Goal: Navigation & Orientation: Find specific page/section

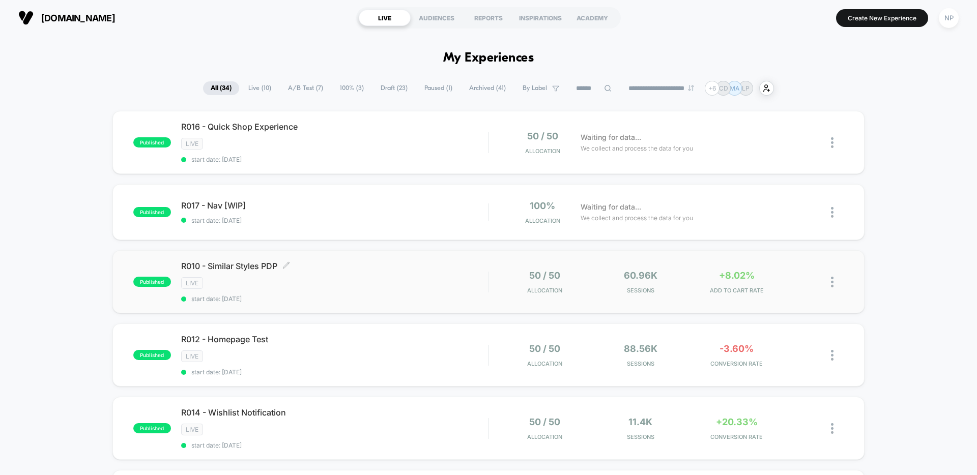
click at [438, 288] on div "LIVE" at bounding box center [334, 283] width 307 height 12
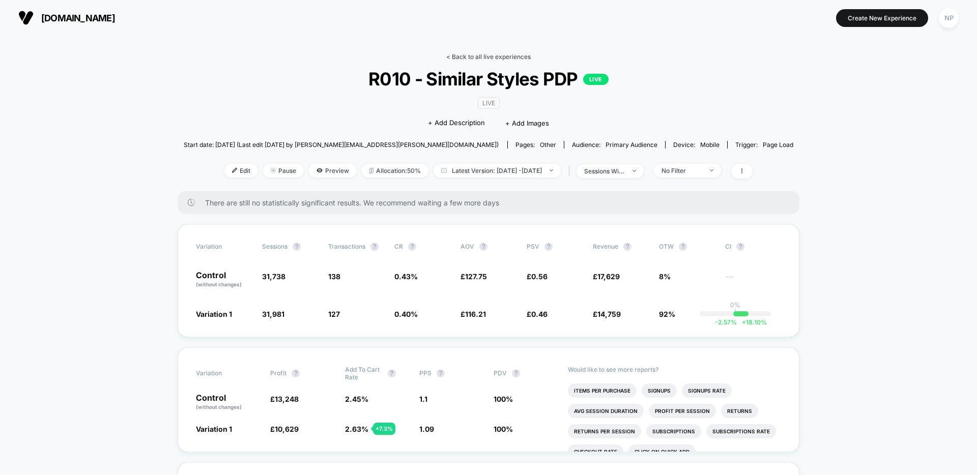
click at [463, 56] on link "< Back to all live experiences" at bounding box center [488, 57] width 84 height 8
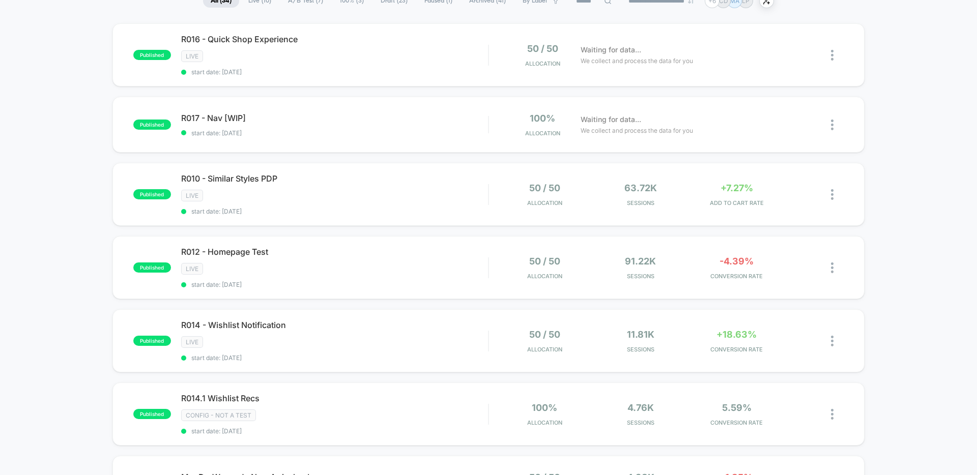
scroll to position [92, 0]
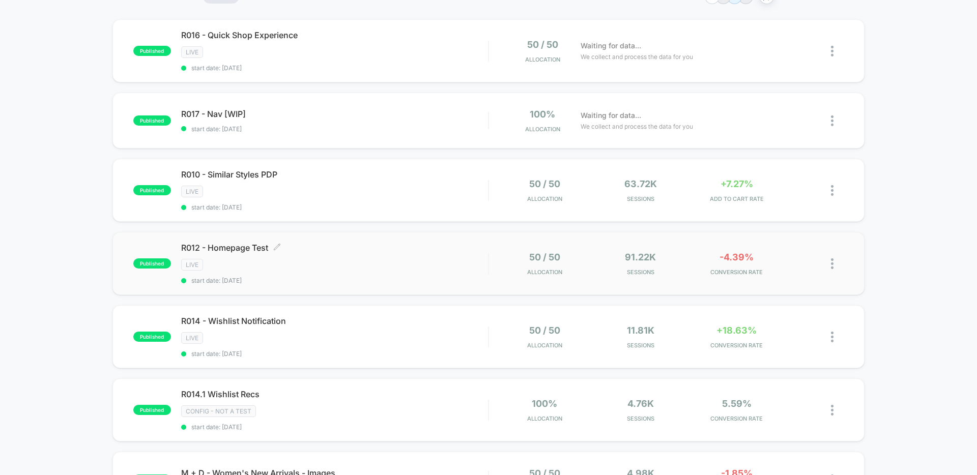
click at [425, 261] on div "LIVE" at bounding box center [334, 265] width 307 height 12
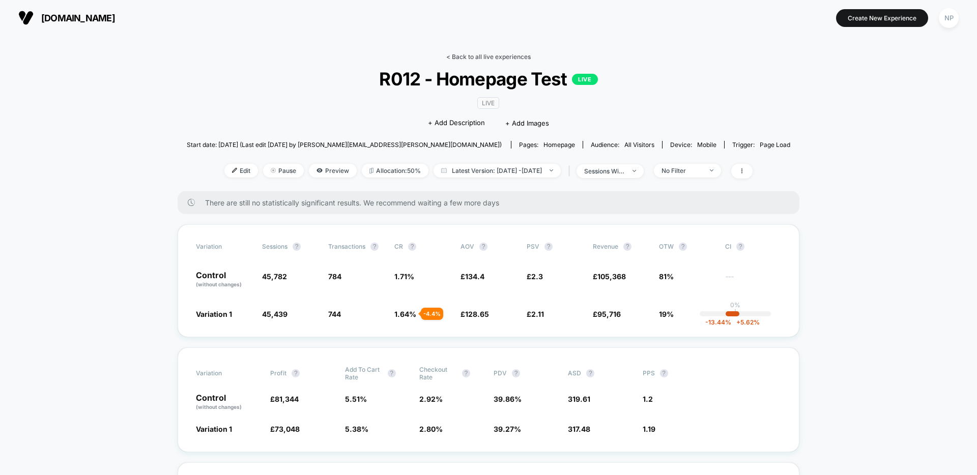
click at [485, 55] on link "< Back to all live experiences" at bounding box center [488, 57] width 84 height 8
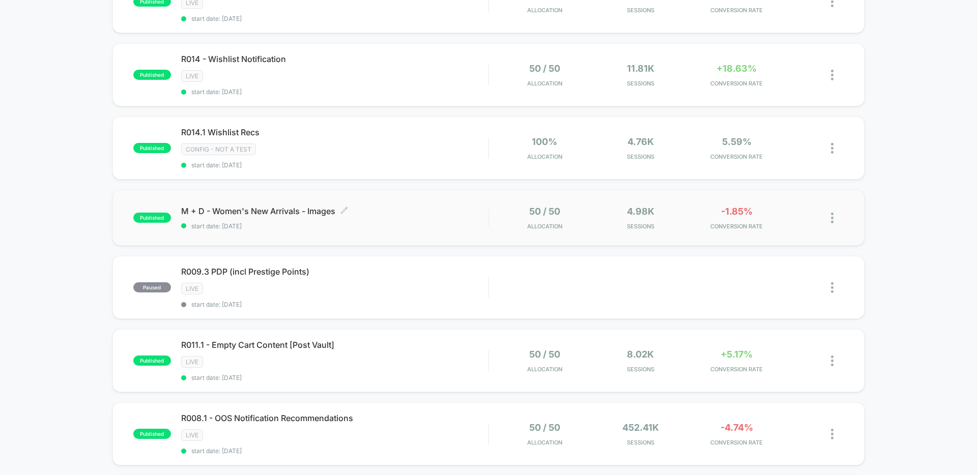
scroll to position [407, 0]
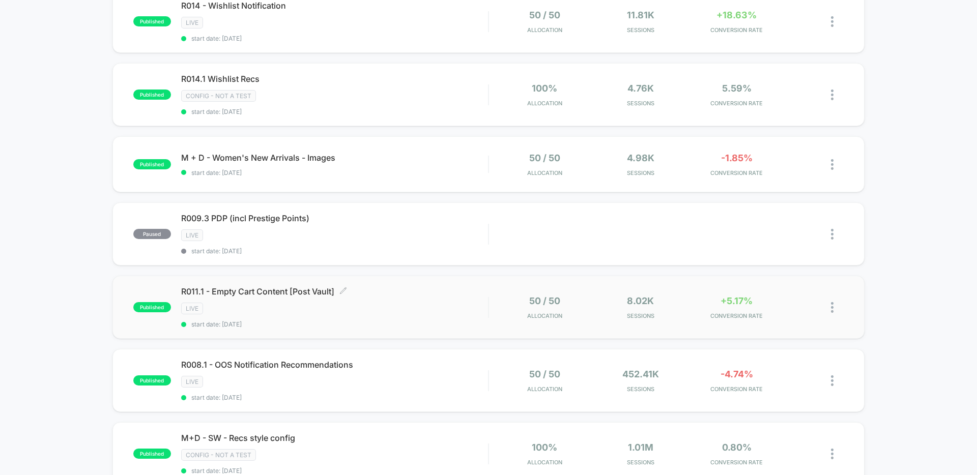
click at [420, 310] on div "LIVE" at bounding box center [334, 309] width 307 height 12
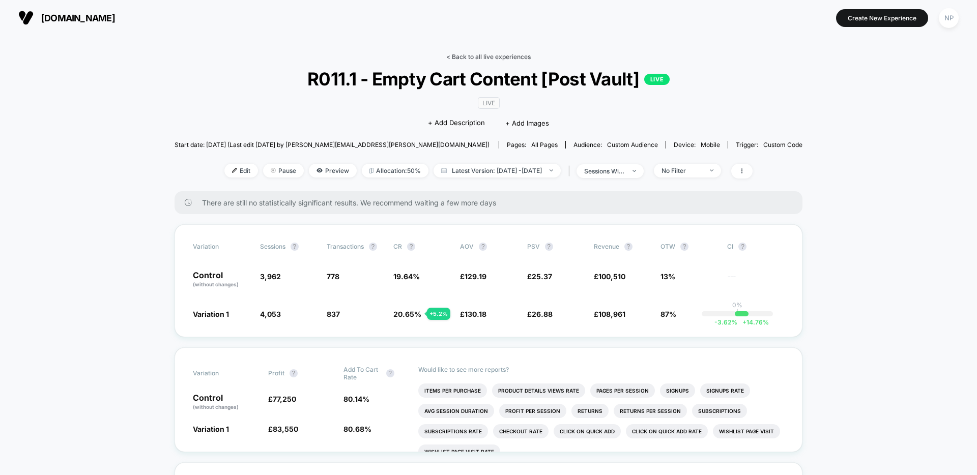
click at [489, 53] on link "< Back to all live experiences" at bounding box center [488, 57] width 84 height 8
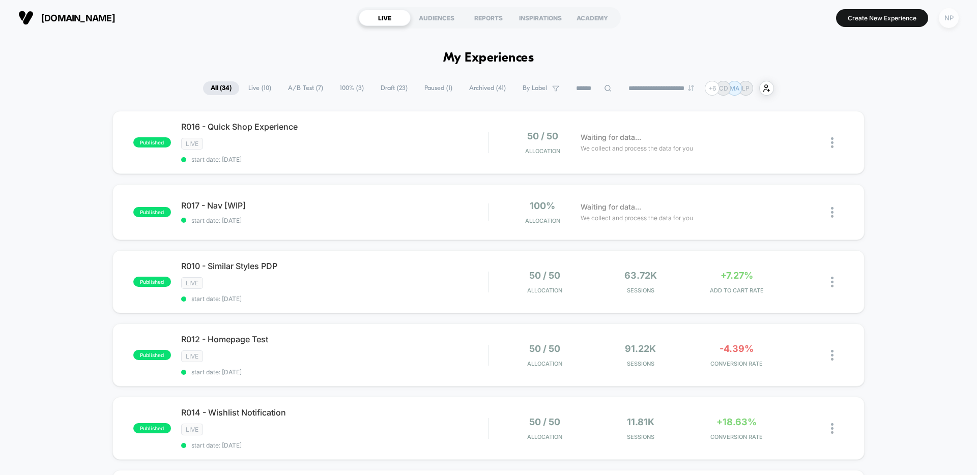
drag, startPoint x: 964, startPoint y: 23, endPoint x: 957, endPoint y: 22, distance: 6.7
click at [964, 23] on div "[DOMAIN_NAME] LIVE AUDIENCES REPORTS INSPIRATIONS ACADEMY Create New Experience…" at bounding box center [488, 18] width 977 height 36
click at [952, 21] on div "NP" at bounding box center [949, 18] width 20 height 20
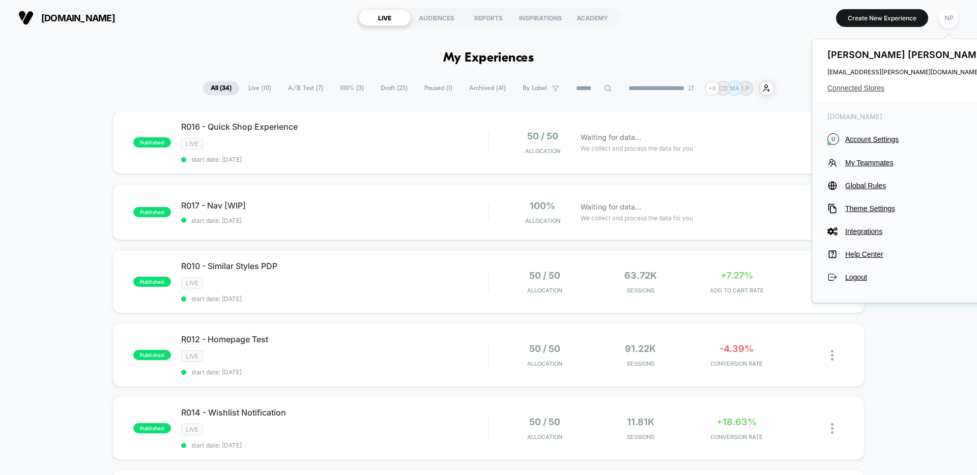
click at [862, 88] on span "Connected Stores" at bounding box center [908, 88] width 161 height 8
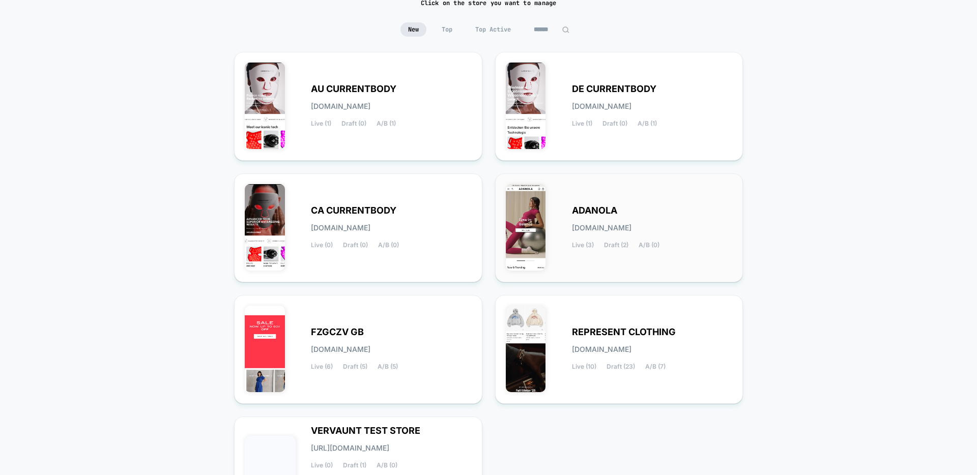
scroll to position [88, 0]
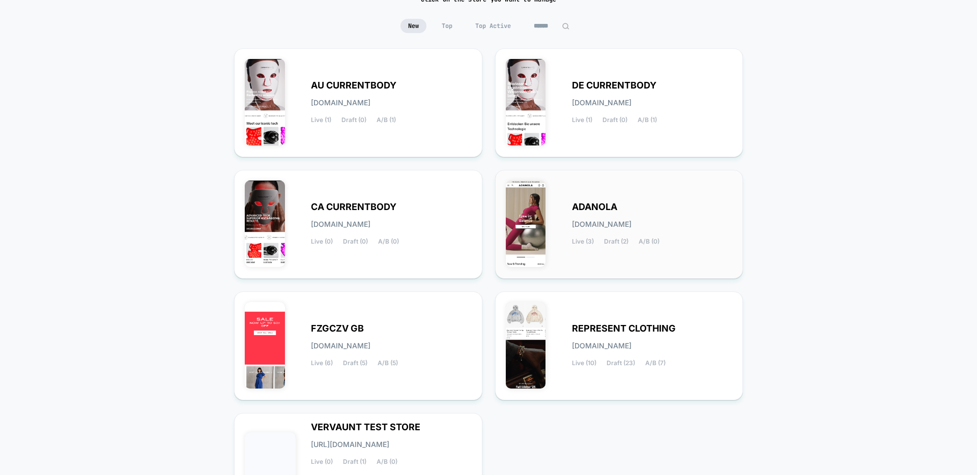
click at [694, 226] on div "[PERSON_NAME][DOMAIN_NAME] Live (3) Draft (2) A/B (0)" at bounding box center [652, 225] width 161 height 42
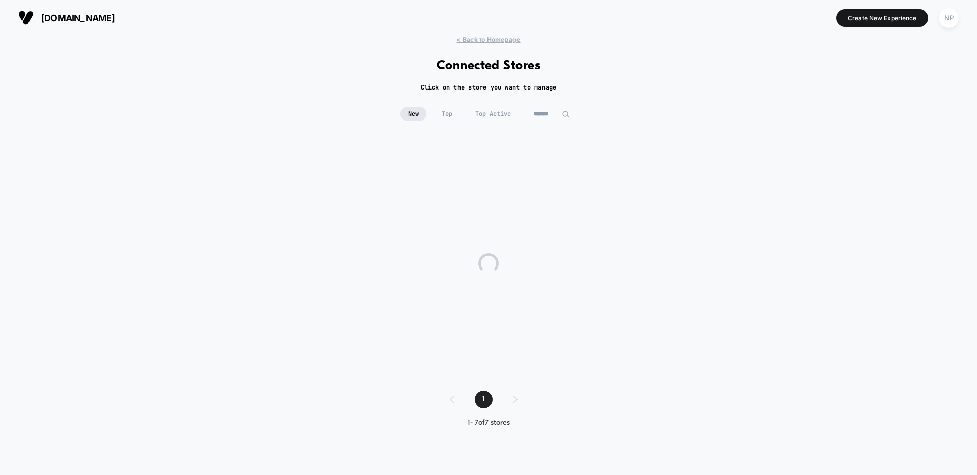
scroll to position [0, 0]
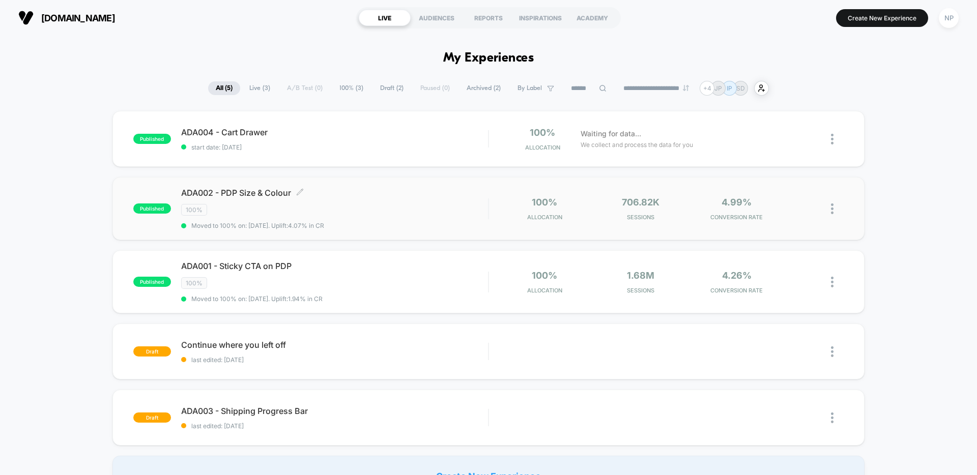
click at [366, 210] on div "100%" at bounding box center [334, 210] width 307 height 12
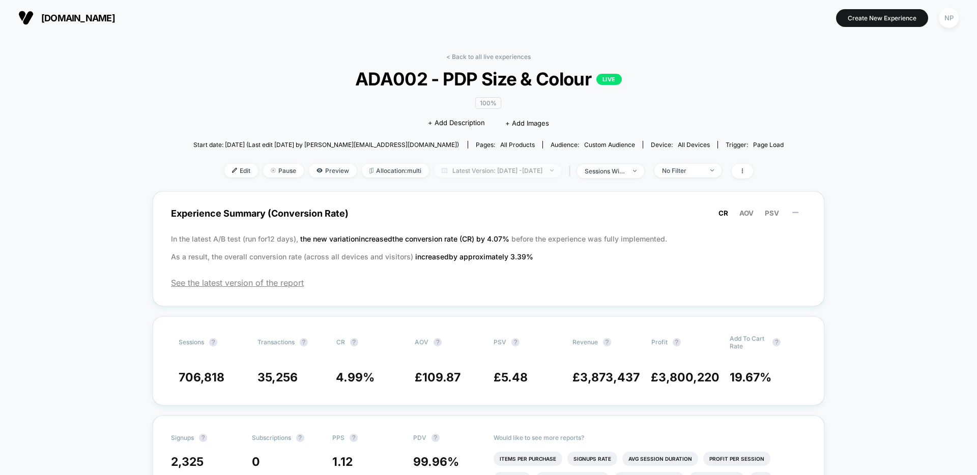
click at [495, 171] on span "Latest Version: [DATE] - [DATE]" at bounding box center [497, 171] width 127 height 14
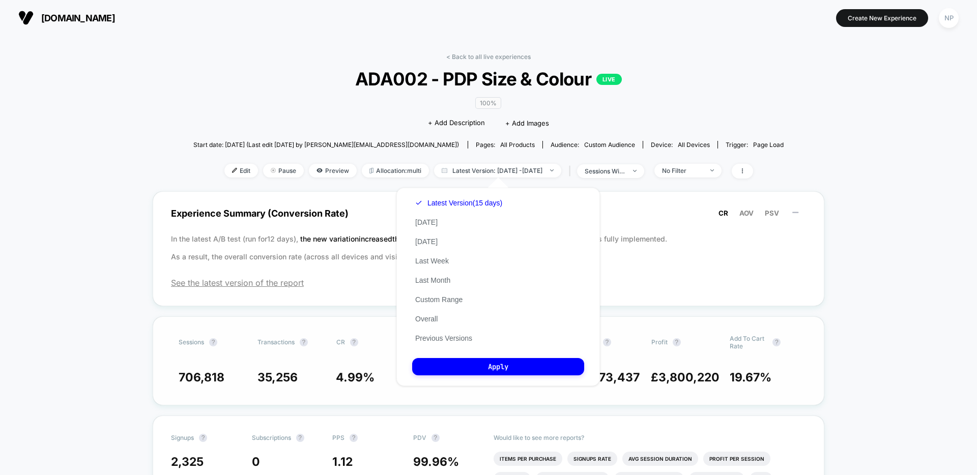
click at [456, 340] on button "Previous Versions" at bounding box center [443, 338] width 63 height 9
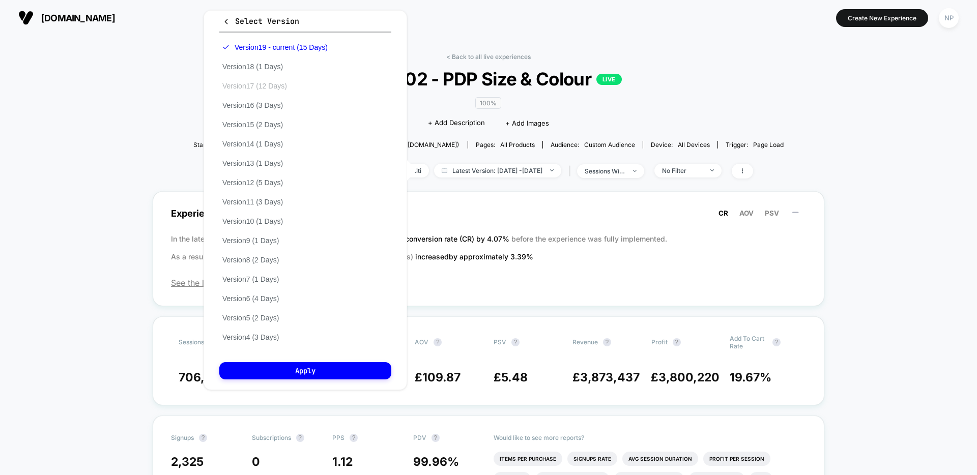
click at [259, 85] on button "Version 17 (12 Days)" at bounding box center [254, 85] width 71 height 9
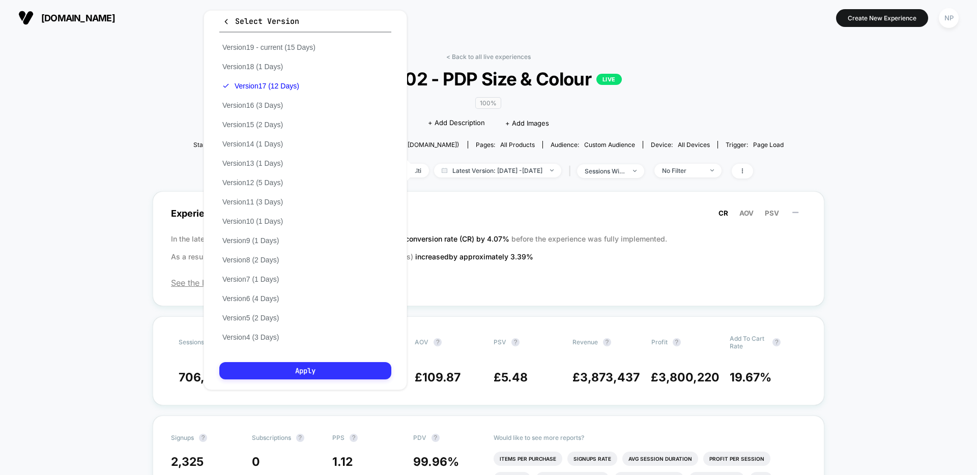
click at [351, 366] on button "Apply" at bounding box center [305, 370] width 172 height 17
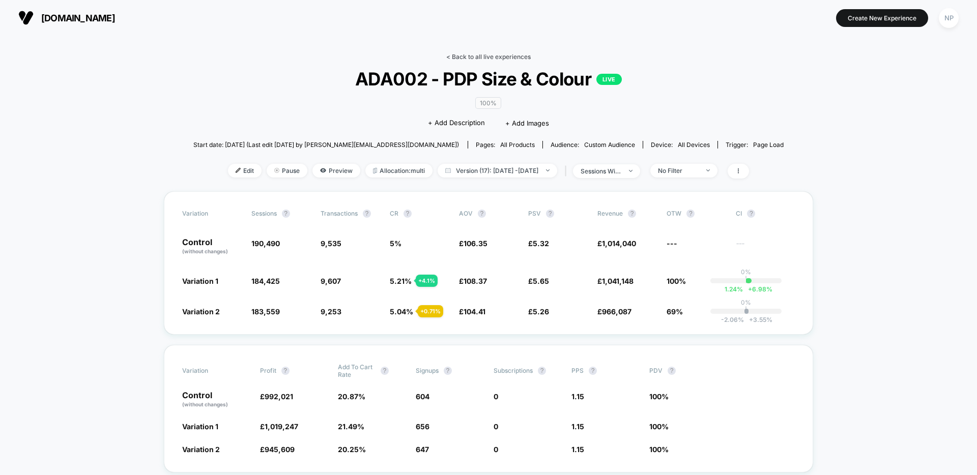
click at [499, 55] on link "< Back to all live experiences" at bounding box center [488, 57] width 84 height 8
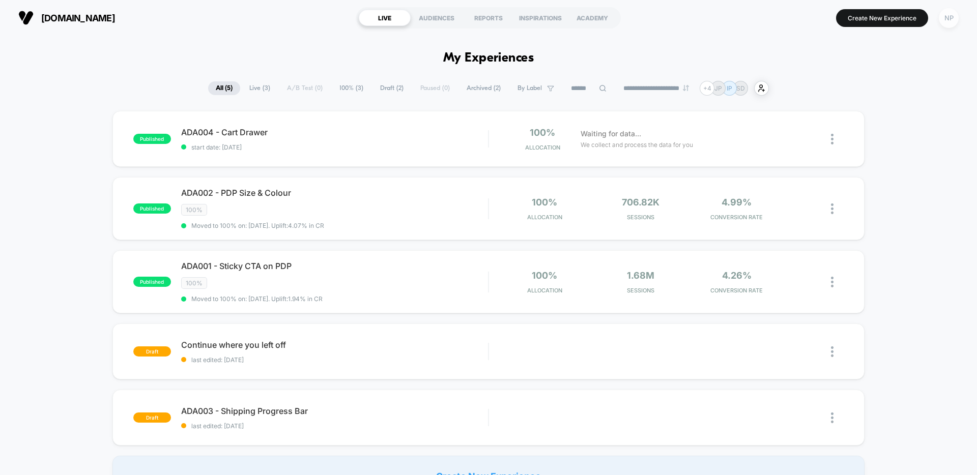
click at [942, 22] on div "NP" at bounding box center [949, 18] width 20 height 20
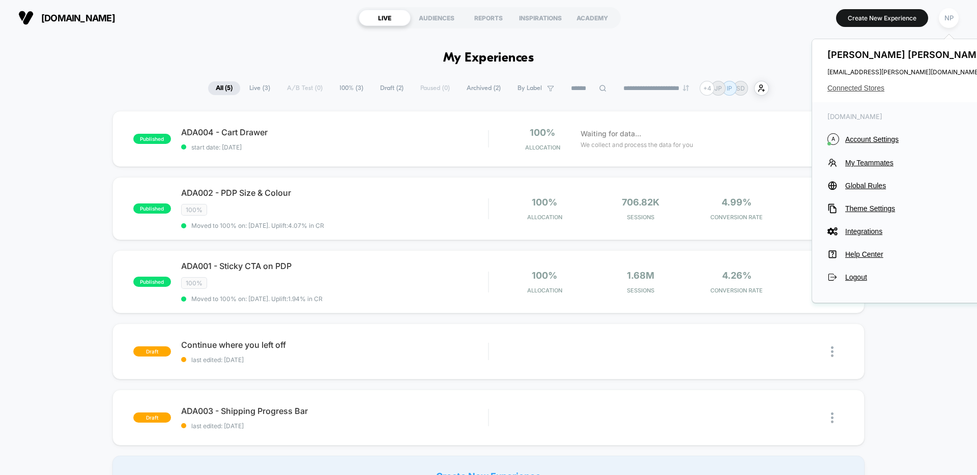
click at [866, 86] on span "Connected Stores" at bounding box center [908, 88] width 161 height 8
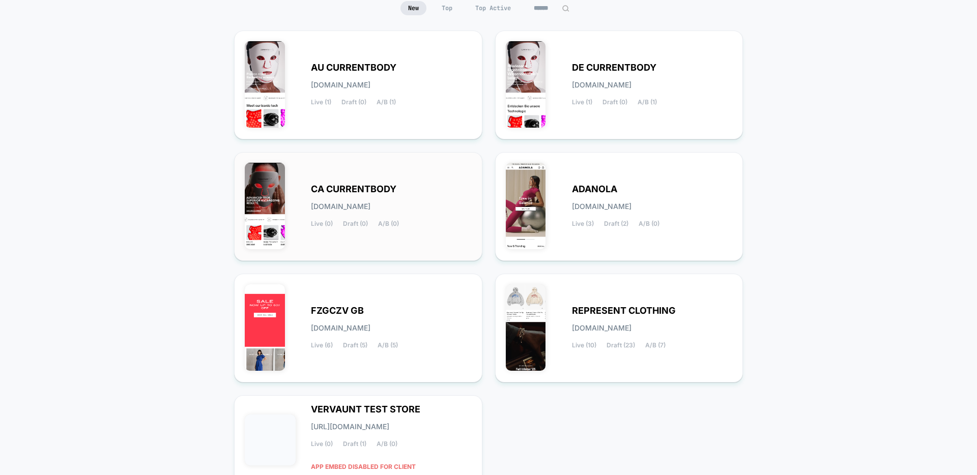
scroll to position [167, 0]
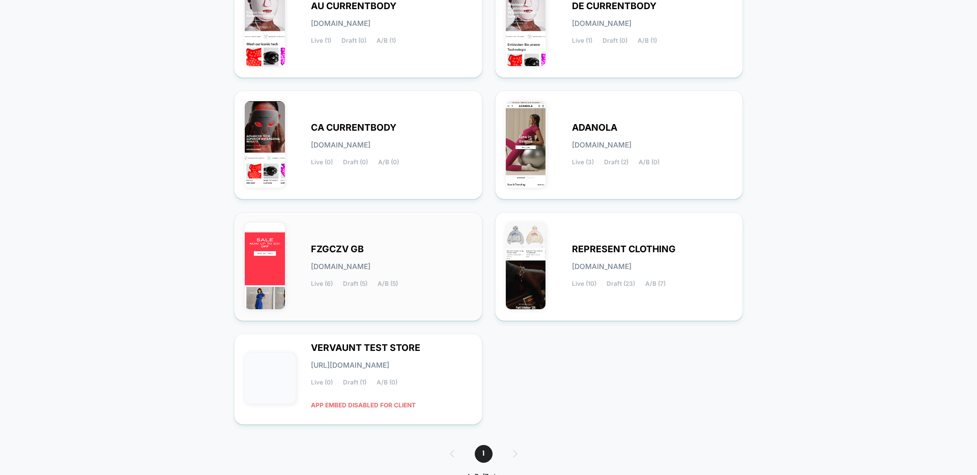
click at [416, 276] on div "FZGCZV GB [DOMAIN_NAME] Live (6) Draft (5) A/B (5)" at bounding box center [391, 267] width 161 height 42
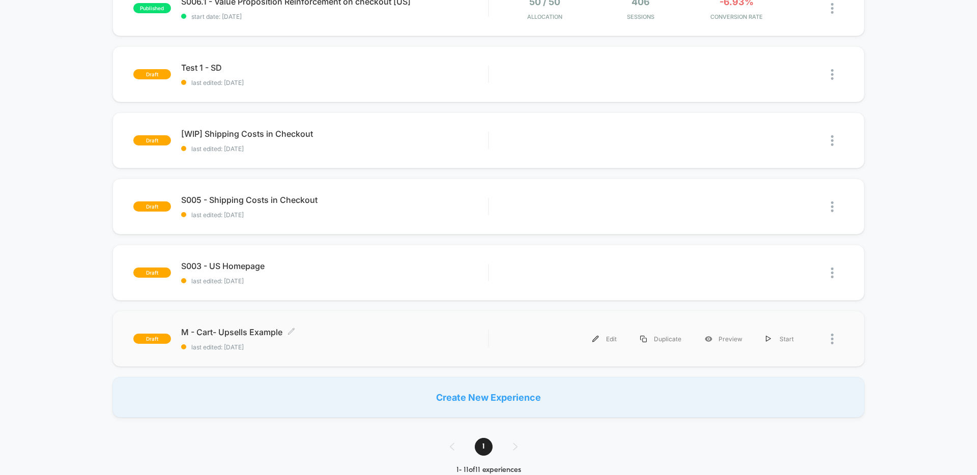
scroll to position [462, 0]
click at [421, 345] on span "last edited: [DATE]" at bounding box center [334, 347] width 307 height 8
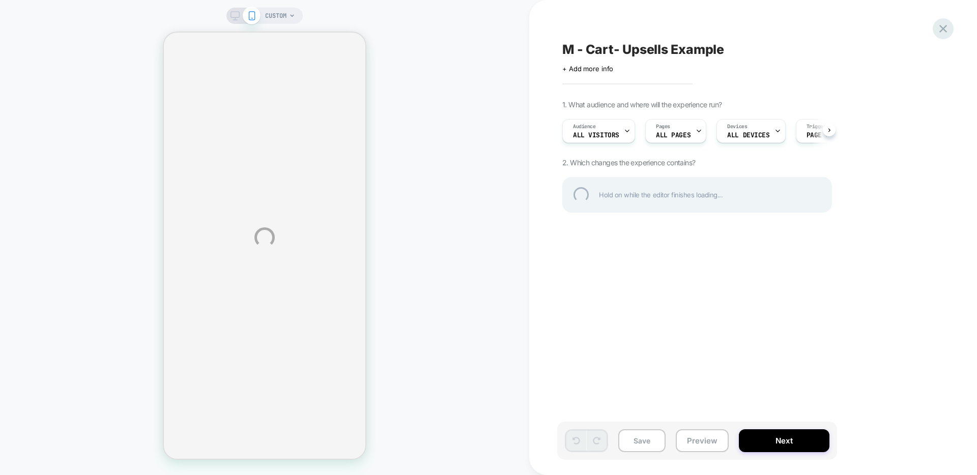
click at [941, 30] on div at bounding box center [943, 28] width 21 height 21
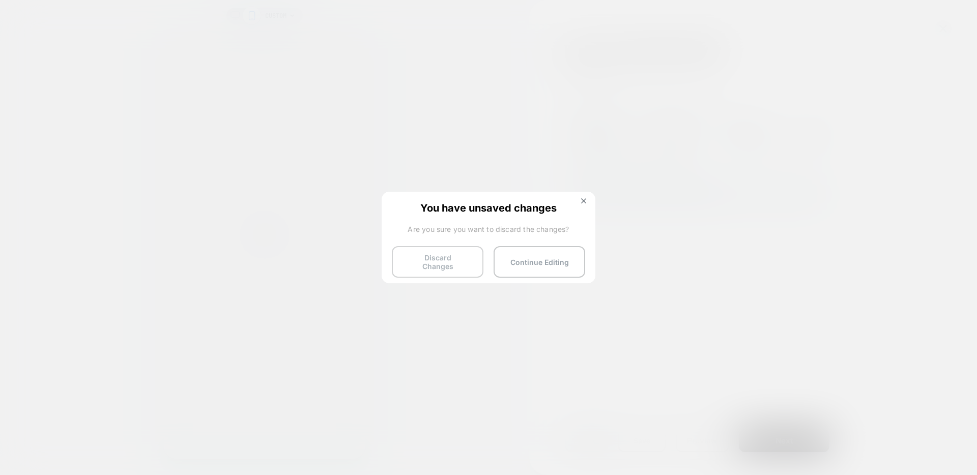
click at [451, 258] on button "Discard Changes" at bounding box center [438, 262] width 92 height 32
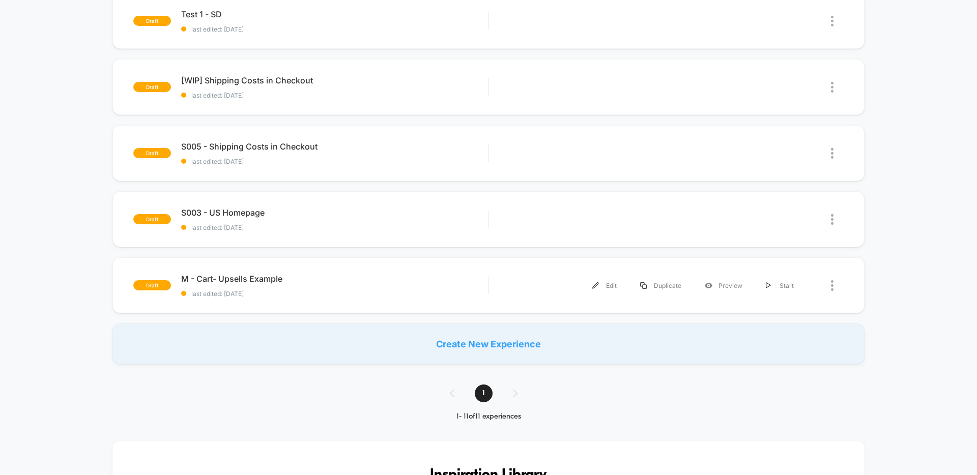
scroll to position [553, 0]
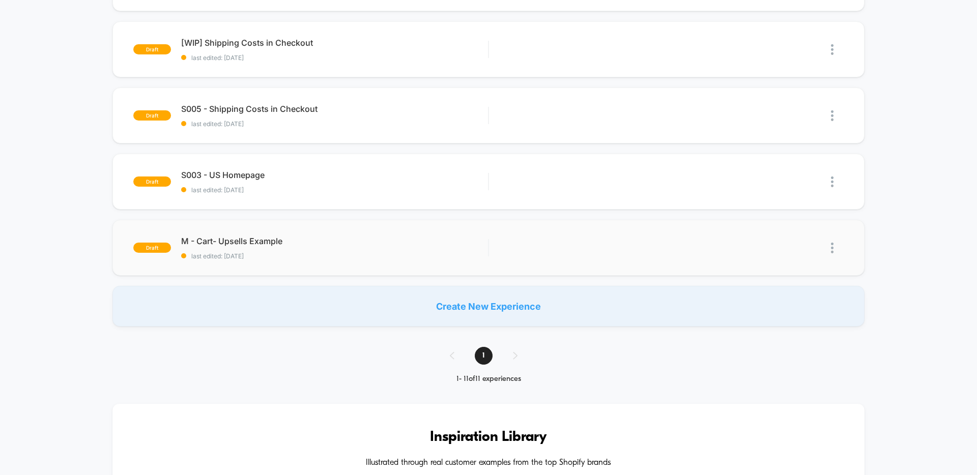
click at [832, 248] on img at bounding box center [832, 248] width 3 height 11
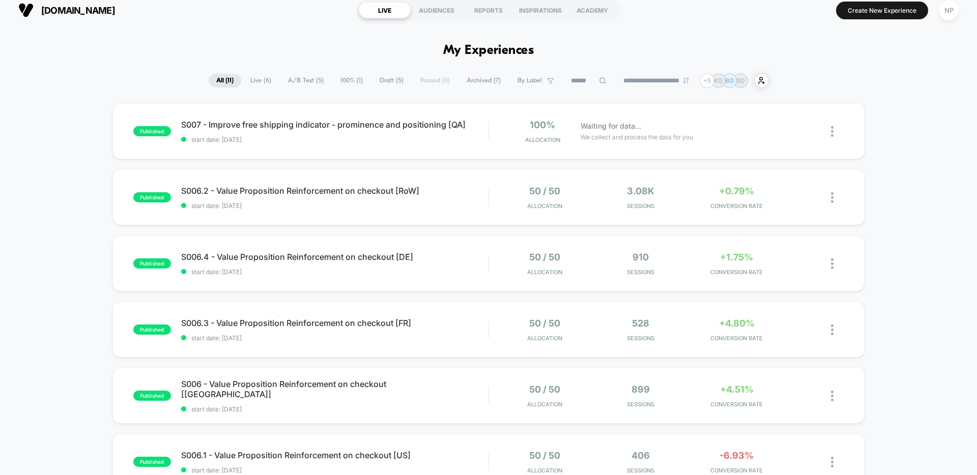
scroll to position [7, 0]
click at [957, 14] on div "NP" at bounding box center [949, 11] width 20 height 20
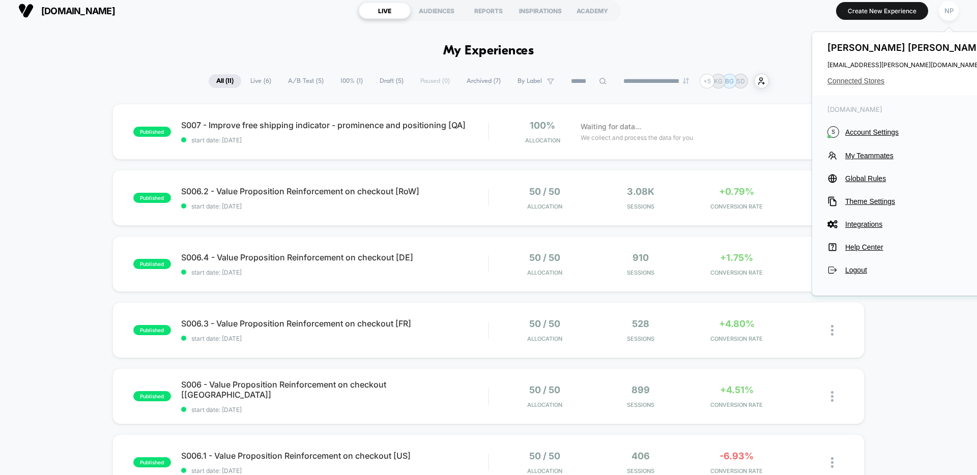
click at [870, 80] on span "Connected Stores" at bounding box center [908, 81] width 161 height 8
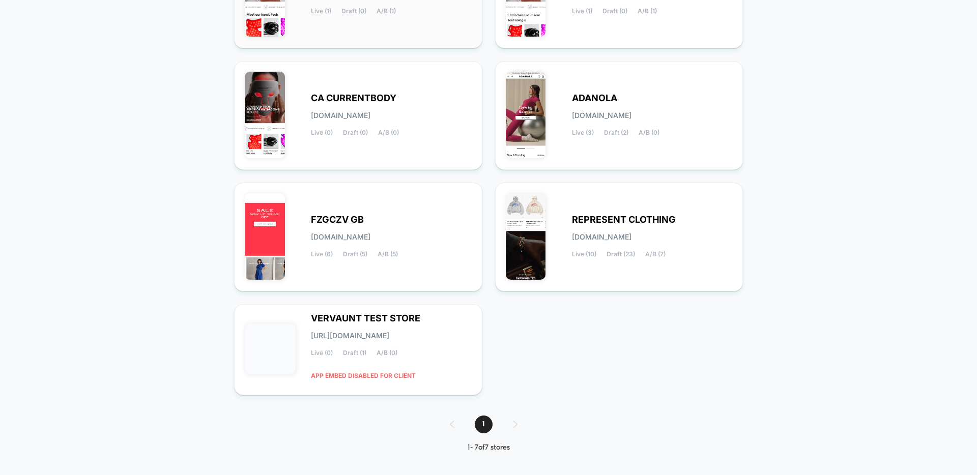
scroll to position [201, 0]
